Goal: Task Accomplishment & Management: Use online tool/utility

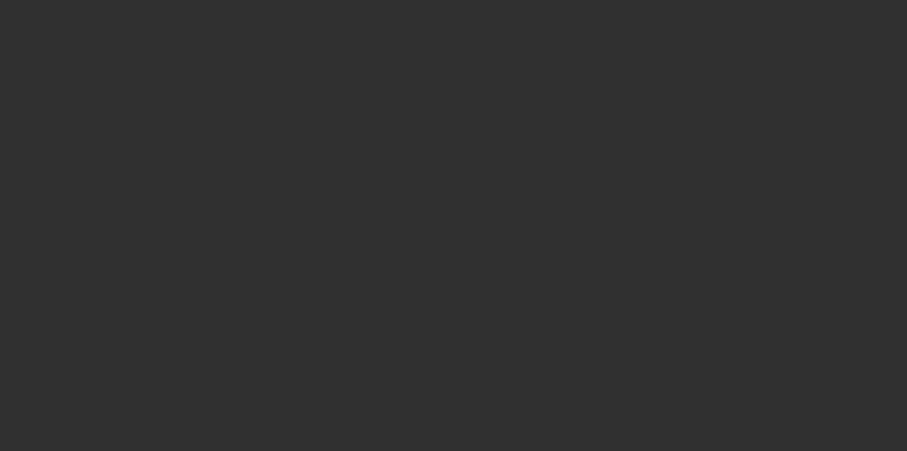
select select "10"
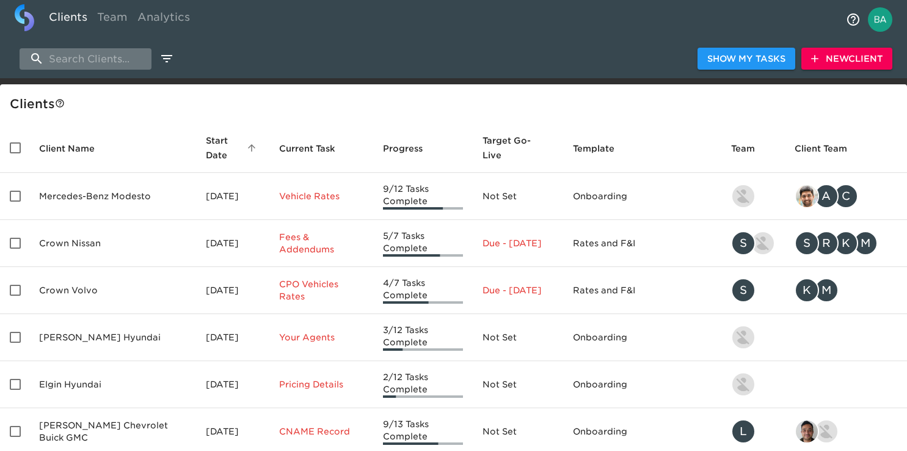
click at [86, 53] on input "search" at bounding box center [86, 58] width 132 height 21
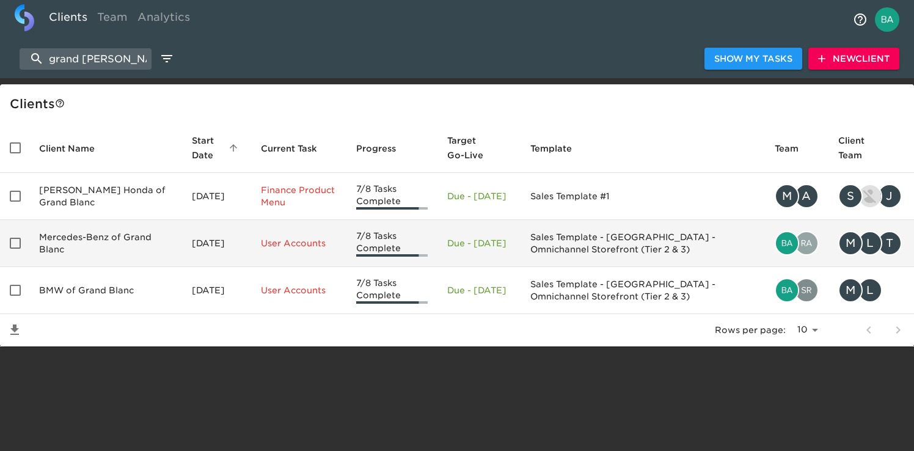
type input "grand [PERSON_NAME]"
click at [69, 253] on td "Mercedes-Benz of Grand Blanc" at bounding box center [105, 243] width 153 height 47
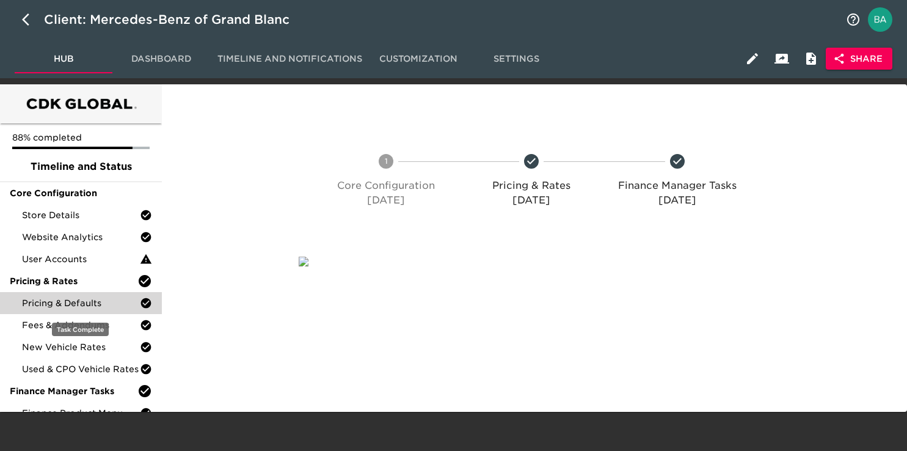
click at [60, 308] on span "Pricing & Defaults" at bounding box center [81, 303] width 118 height 12
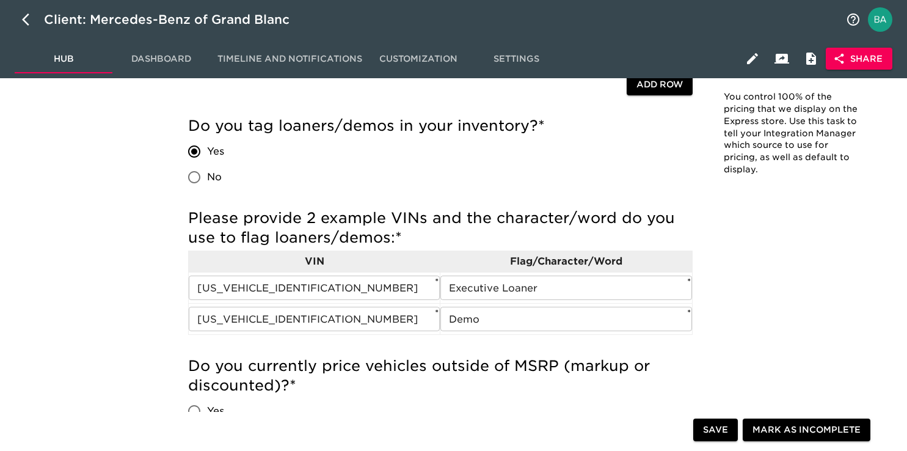
scroll to position [345, 0]
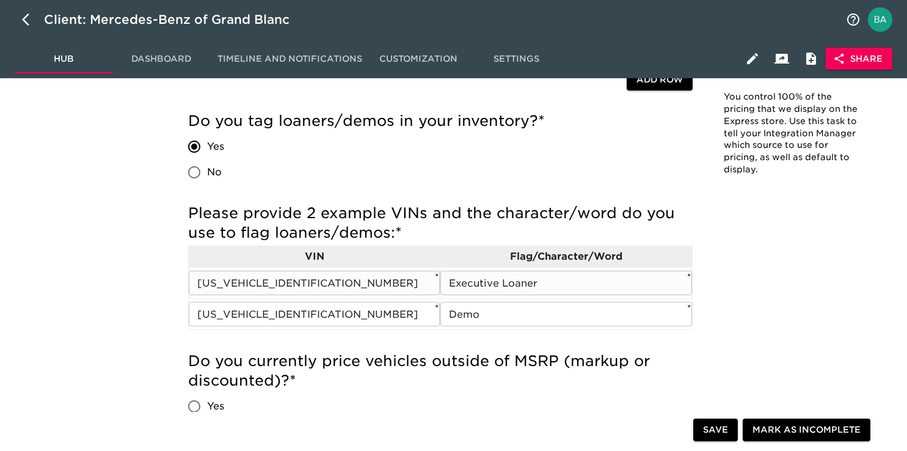
click at [278, 288] on input "[US_VEHICLE_IDENTIFICATION_NUMBER]" at bounding box center [314, 283] width 251 height 24
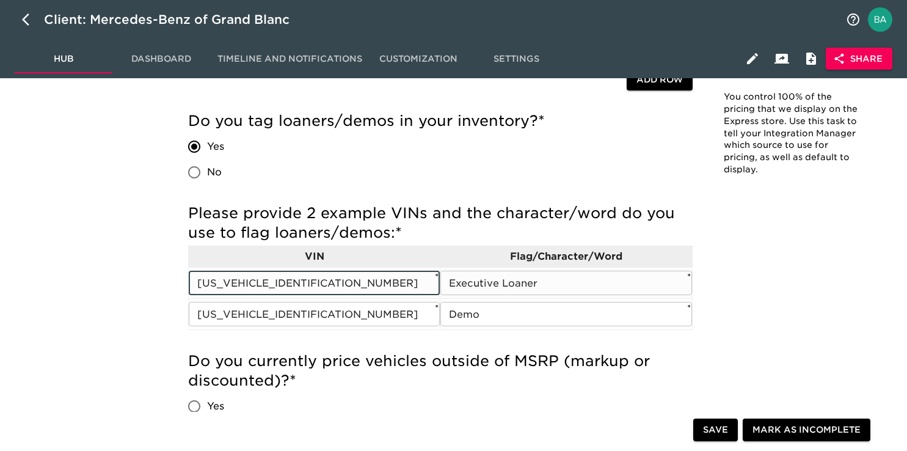
click at [278, 288] on input "[US_VEHICLE_IDENTIFICATION_NUMBER]" at bounding box center [314, 283] width 251 height 24
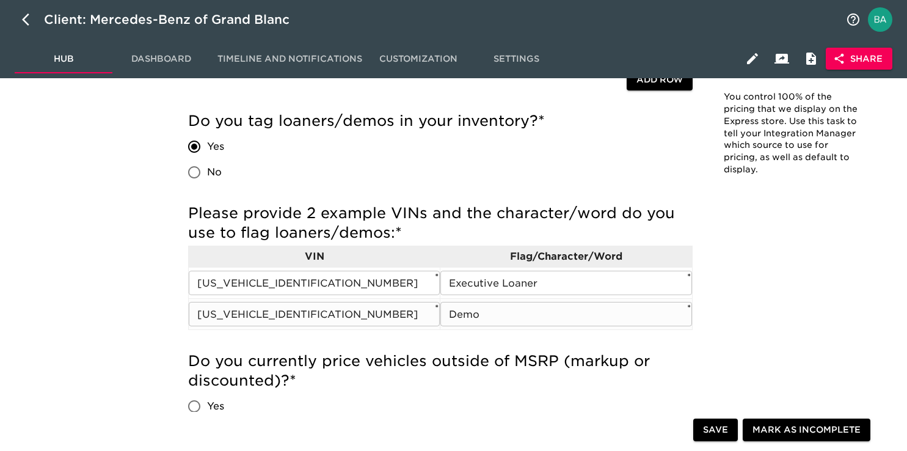
click at [264, 312] on input "[US_VEHICLE_IDENTIFICATION_NUMBER]" at bounding box center [314, 314] width 251 height 24
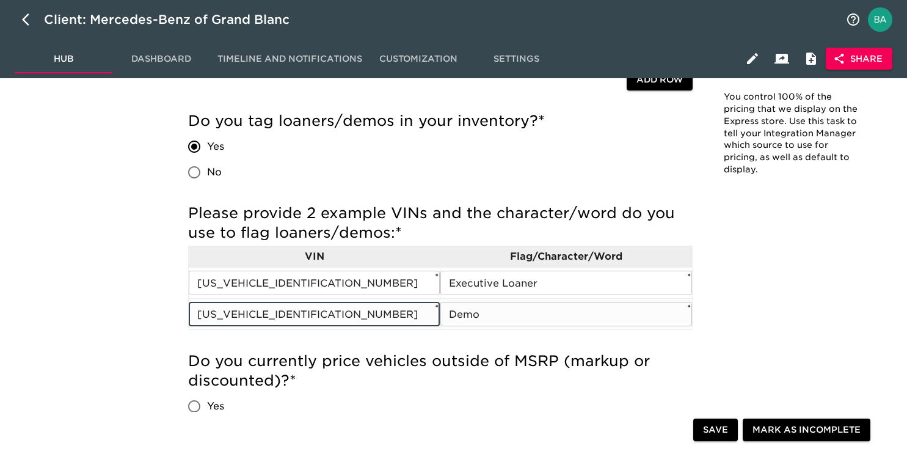
click at [264, 312] on input "[US_VEHICLE_IDENTIFICATION_NUMBER]" at bounding box center [314, 314] width 251 height 24
